Goal: Transaction & Acquisition: Purchase product/service

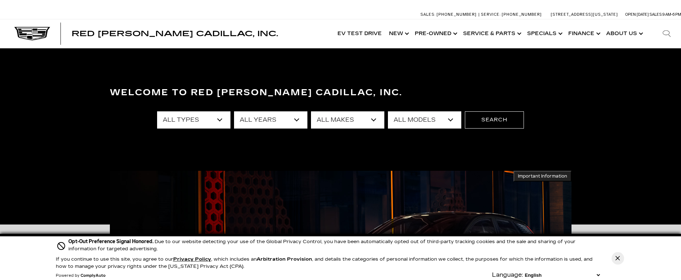
select select "Certified Used"
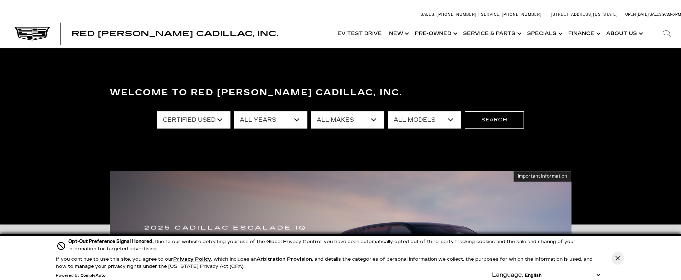
click at [373, 118] on select "All Makes Cadillac" at bounding box center [347, 119] width 73 height 17
select select "Cadillac"
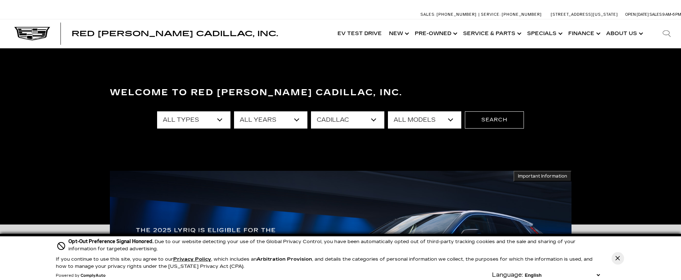
click at [450, 120] on select "All Models CT5 Escalade Escalade ESV XT4 XT5" at bounding box center [424, 119] width 73 height 17
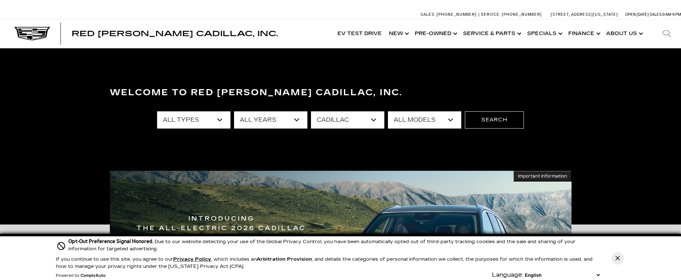
select select "CT5"
click at [487, 120] on button "Search" at bounding box center [494, 119] width 59 height 17
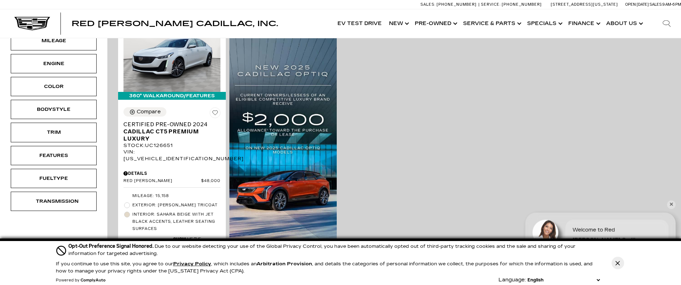
scroll to position [202, 0]
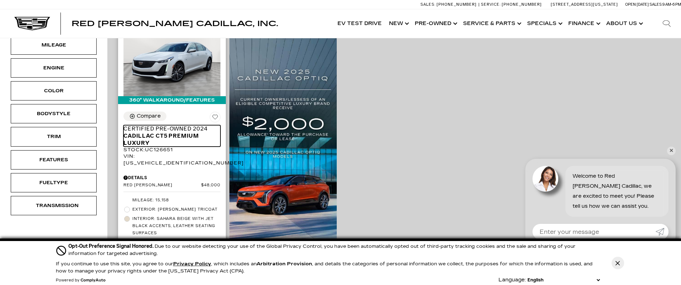
click at [176, 132] on span "Cadillac CT5 Premium Luxury" at bounding box center [169, 139] width 92 height 14
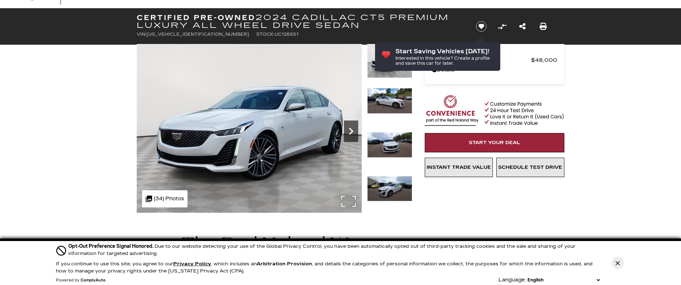
scroll to position [30, 0]
click at [351, 131] on icon "Next" at bounding box center [351, 131] width 4 height 7
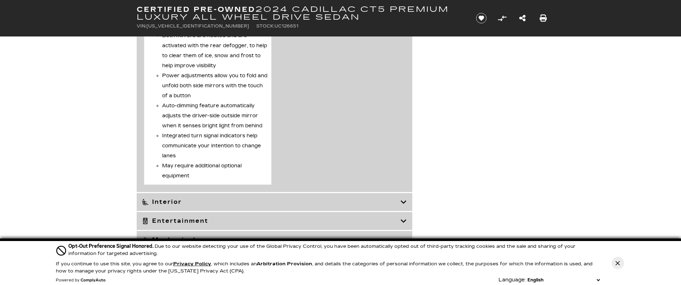
scroll to position [2112, 0]
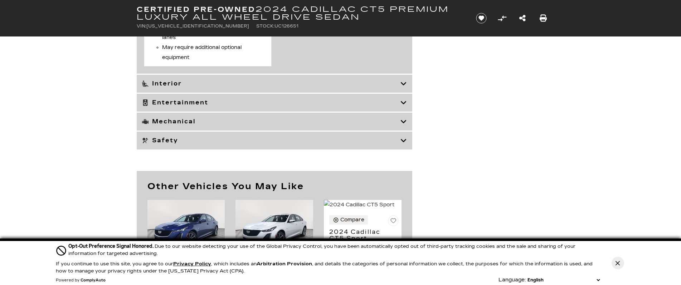
click at [404, 87] on icon at bounding box center [403, 83] width 6 height 7
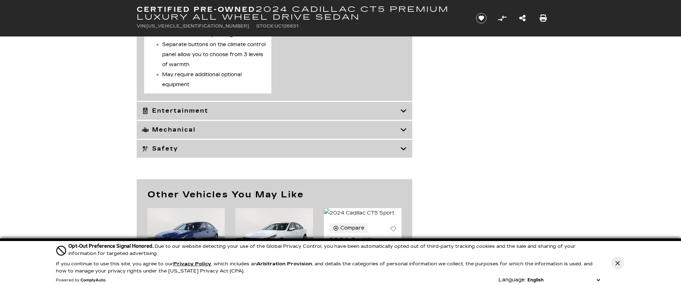
scroll to position [2484, 0]
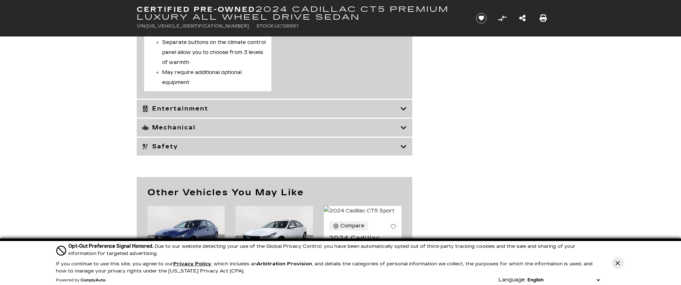
click at [404, 112] on icon at bounding box center [403, 108] width 6 height 7
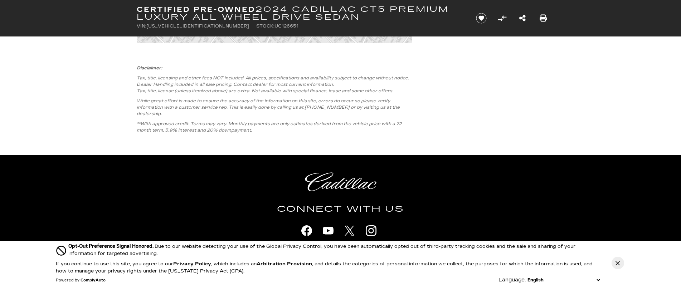
scroll to position [1786, 0]
